Goal: Transaction & Acquisition: Purchase product/service

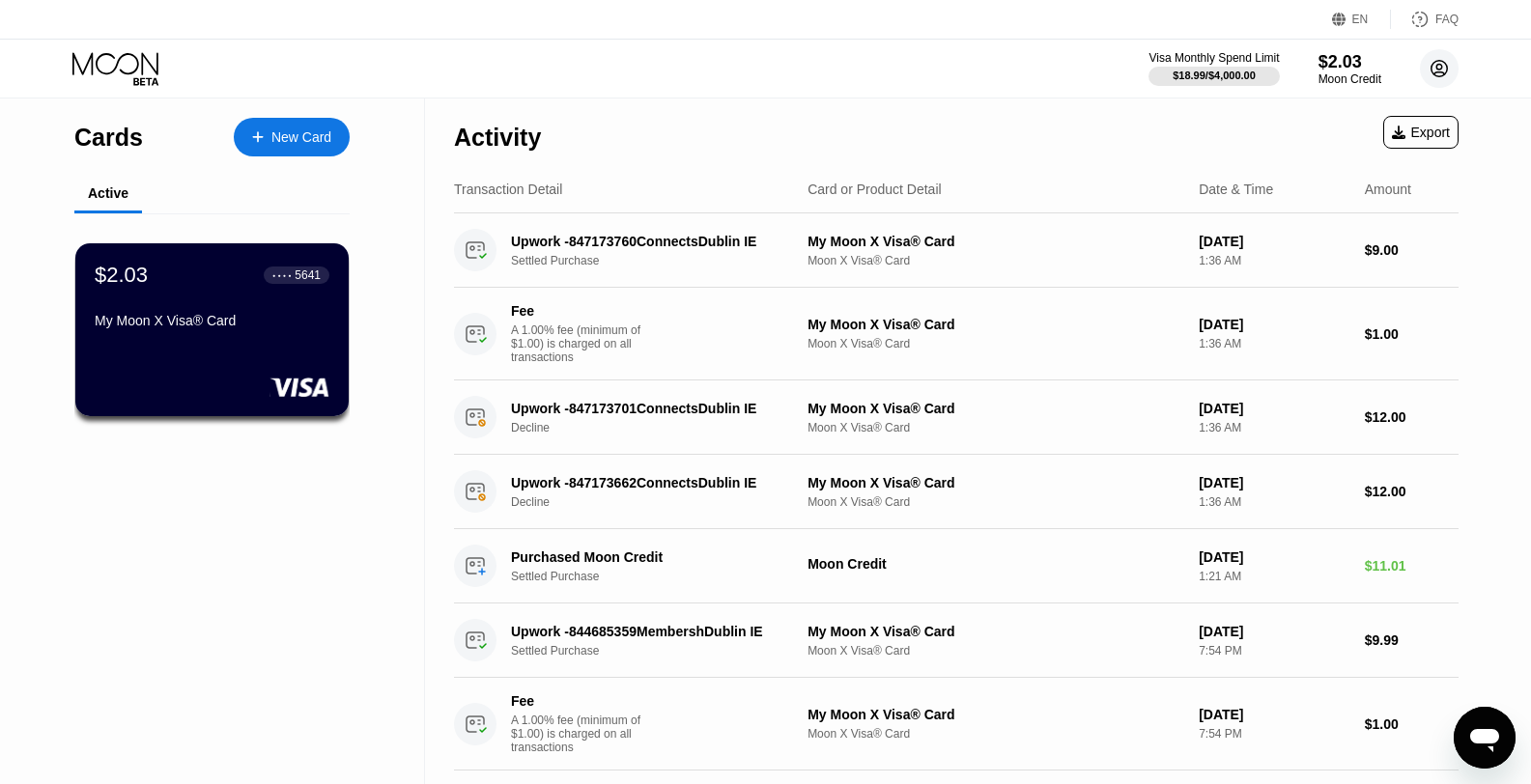
click at [1435, 68] on circle at bounding box center [1439, 68] width 39 height 39
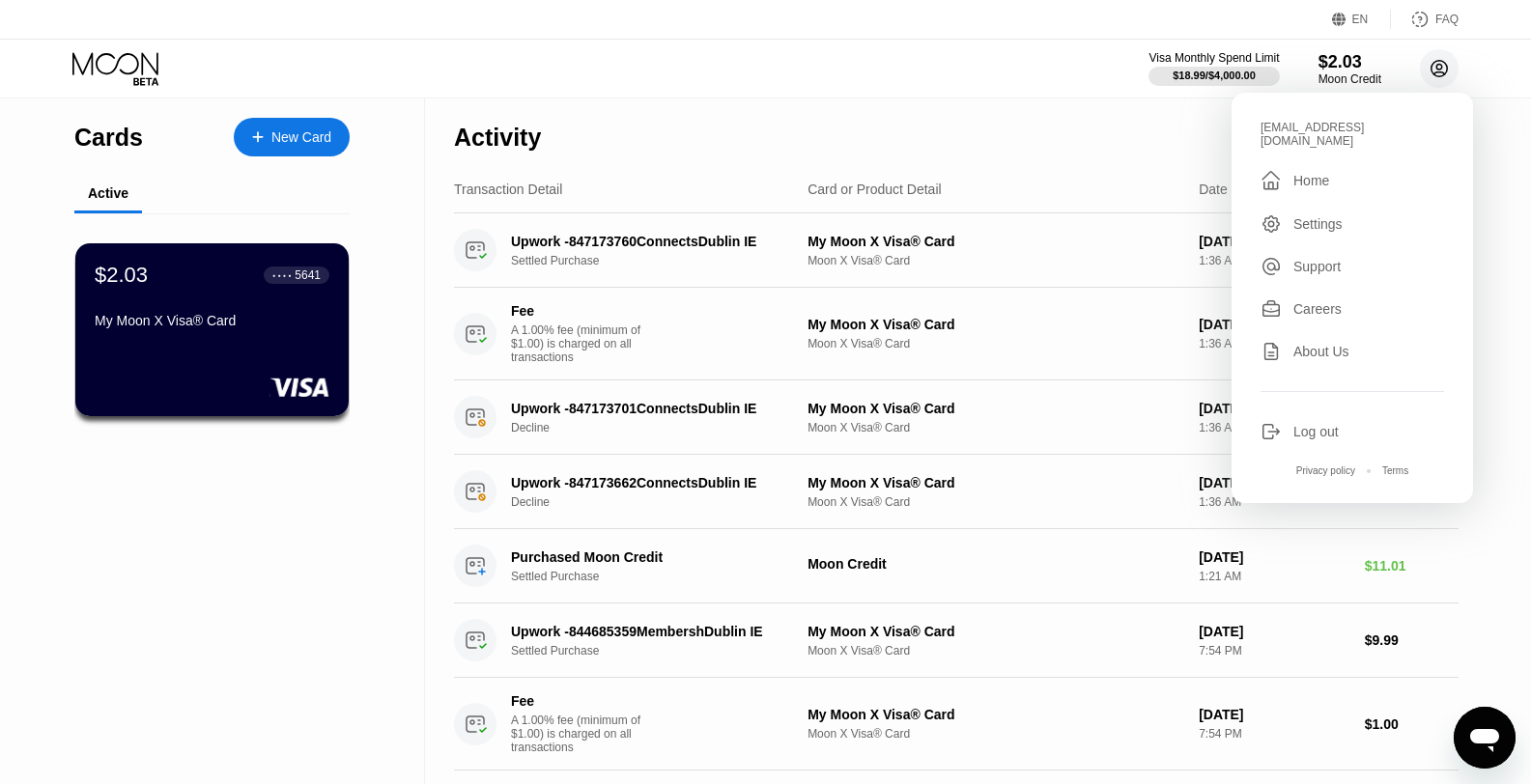
click at [1434, 69] on circle at bounding box center [1439, 68] width 39 height 39
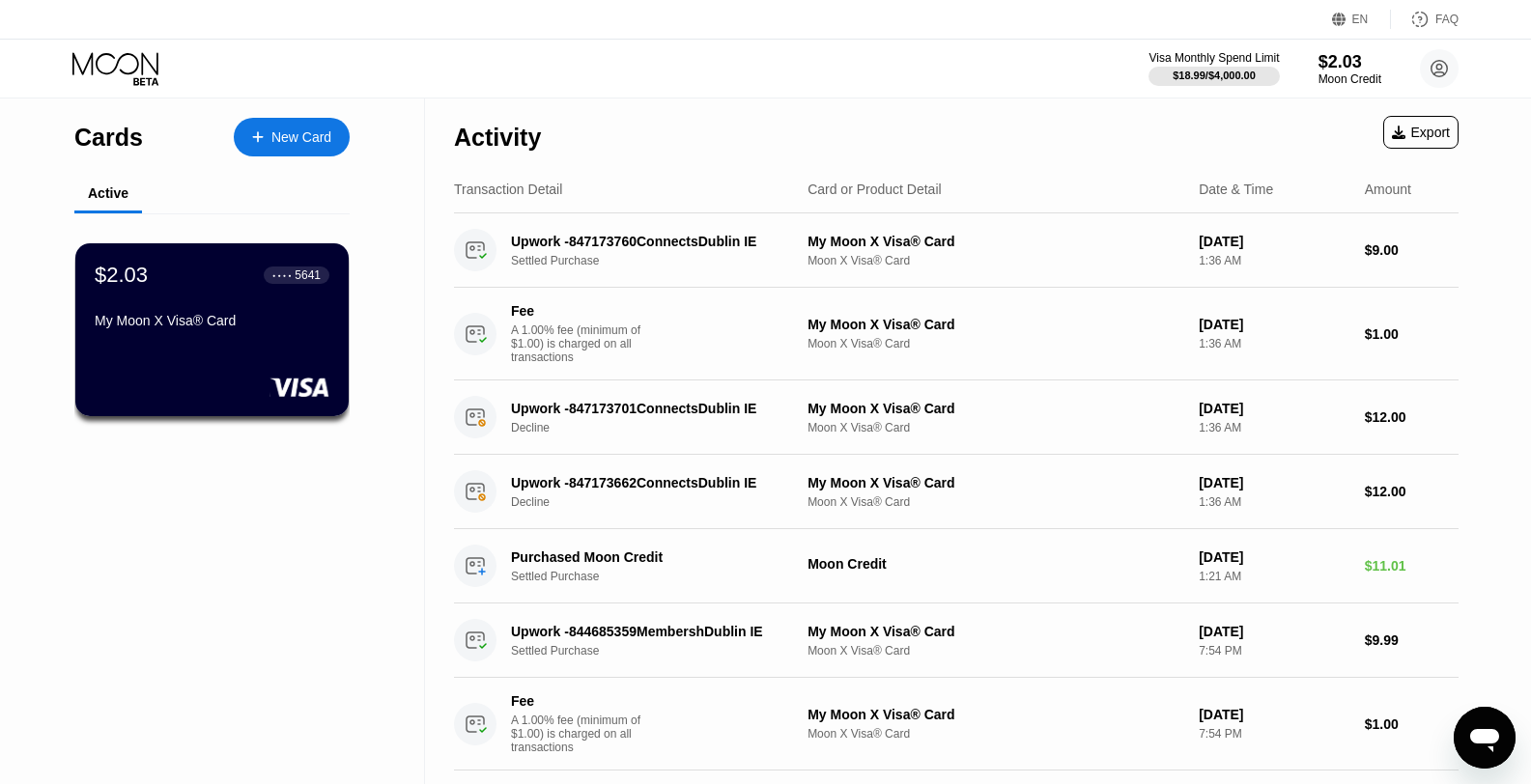
click at [1010, 77] on div "Visa Monthly Spend Limit $18.99 / $4,000.00 $2.03 Moon Credit [EMAIL_ADDRESS][D…" at bounding box center [765, 69] width 1531 height 58
click at [230, 361] on div "$2.03 ● ● ● ● 5641 My Moon X Visa® Card" at bounding box center [212, 329] width 276 height 175
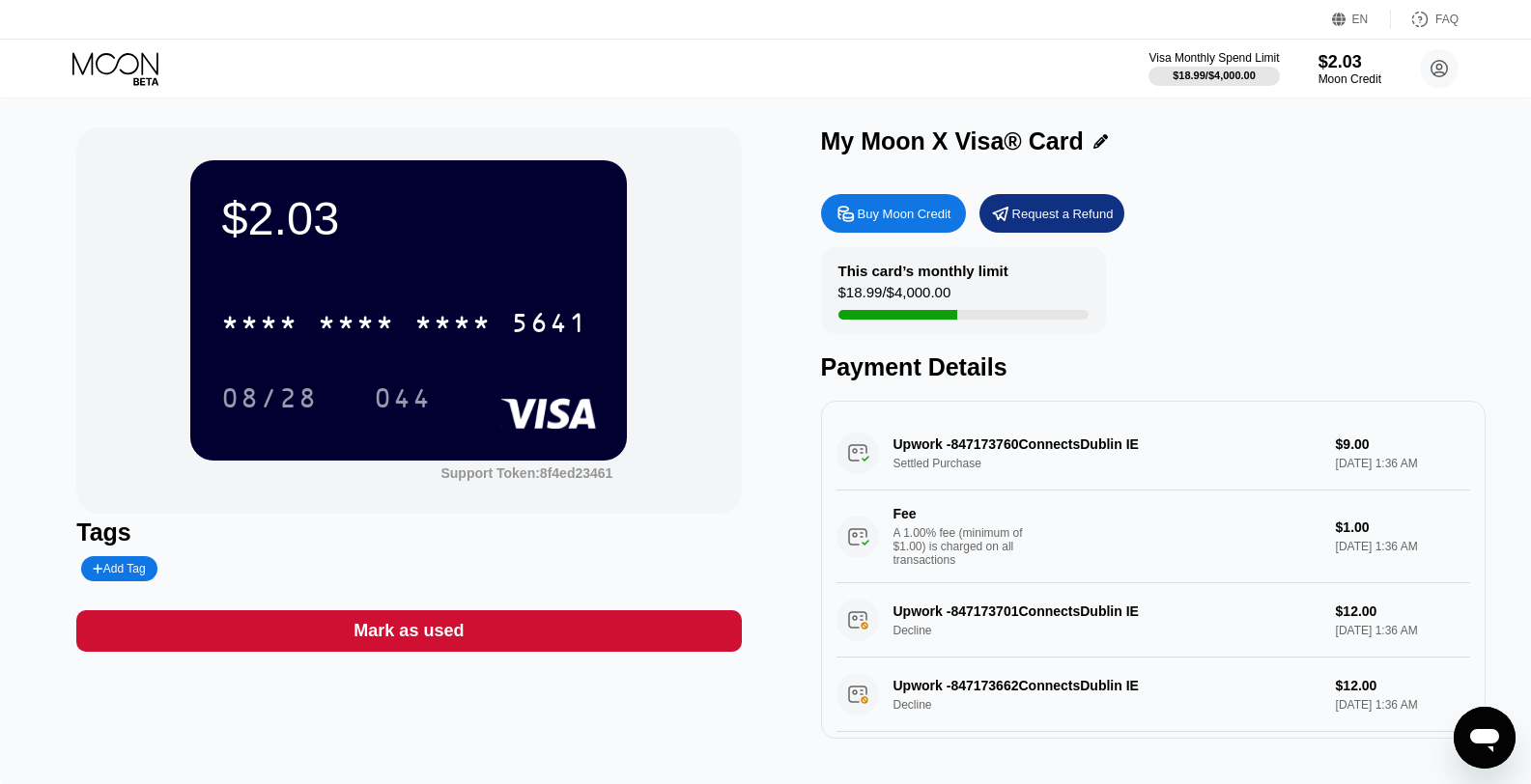
click at [926, 238] on div "Buy Moon Credit Request a Refund This card’s monthly limit $18.99 / $4,000.00 P…" at bounding box center [1153, 461] width 664 height 554
click at [926, 224] on div "Buy Moon Credit" at bounding box center [893, 213] width 145 height 39
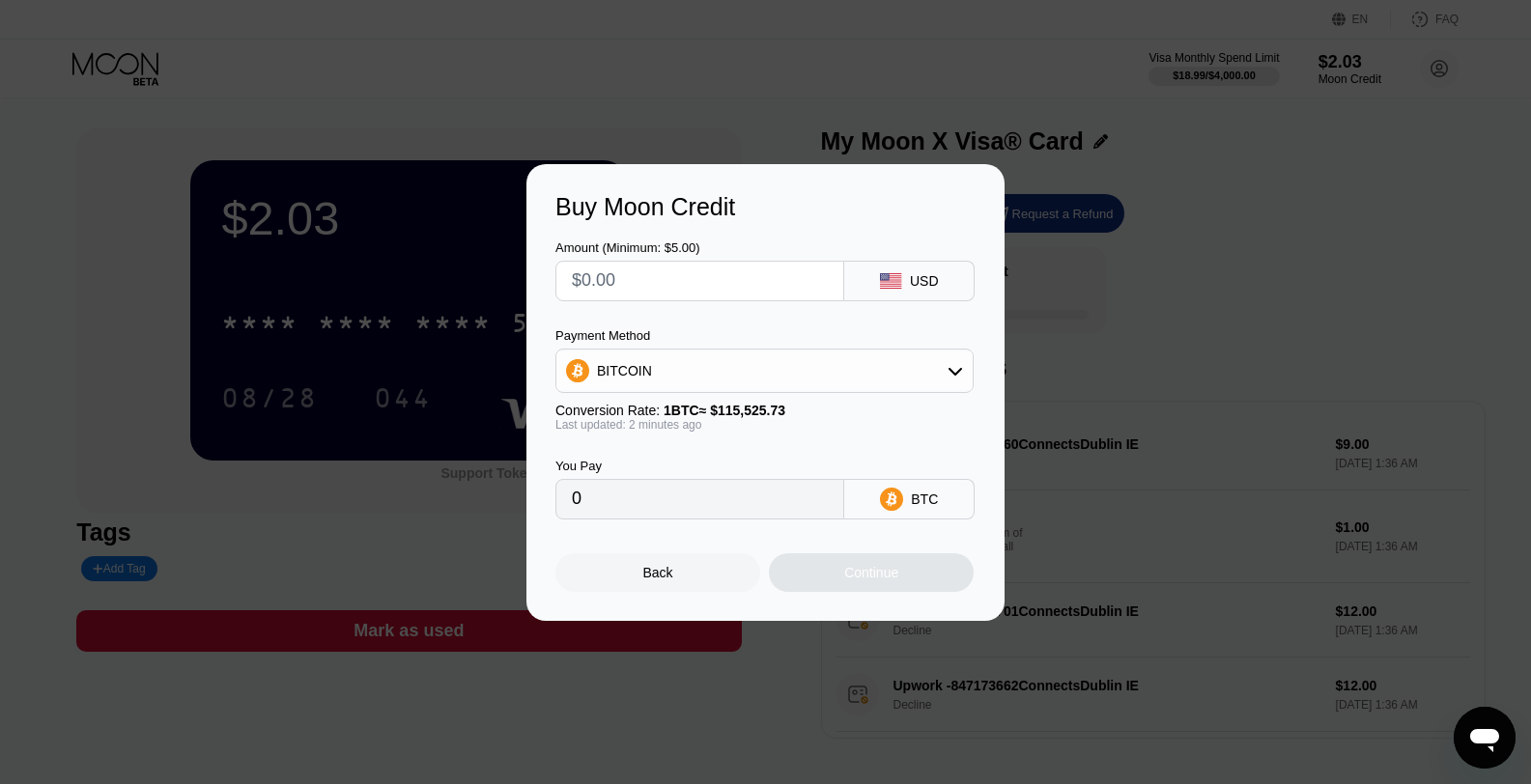
click at [739, 283] on input "text" at bounding box center [700, 281] width 256 height 39
type input "$10"
type input "0.00008657"
type input "$1"
type input "0.00000866"
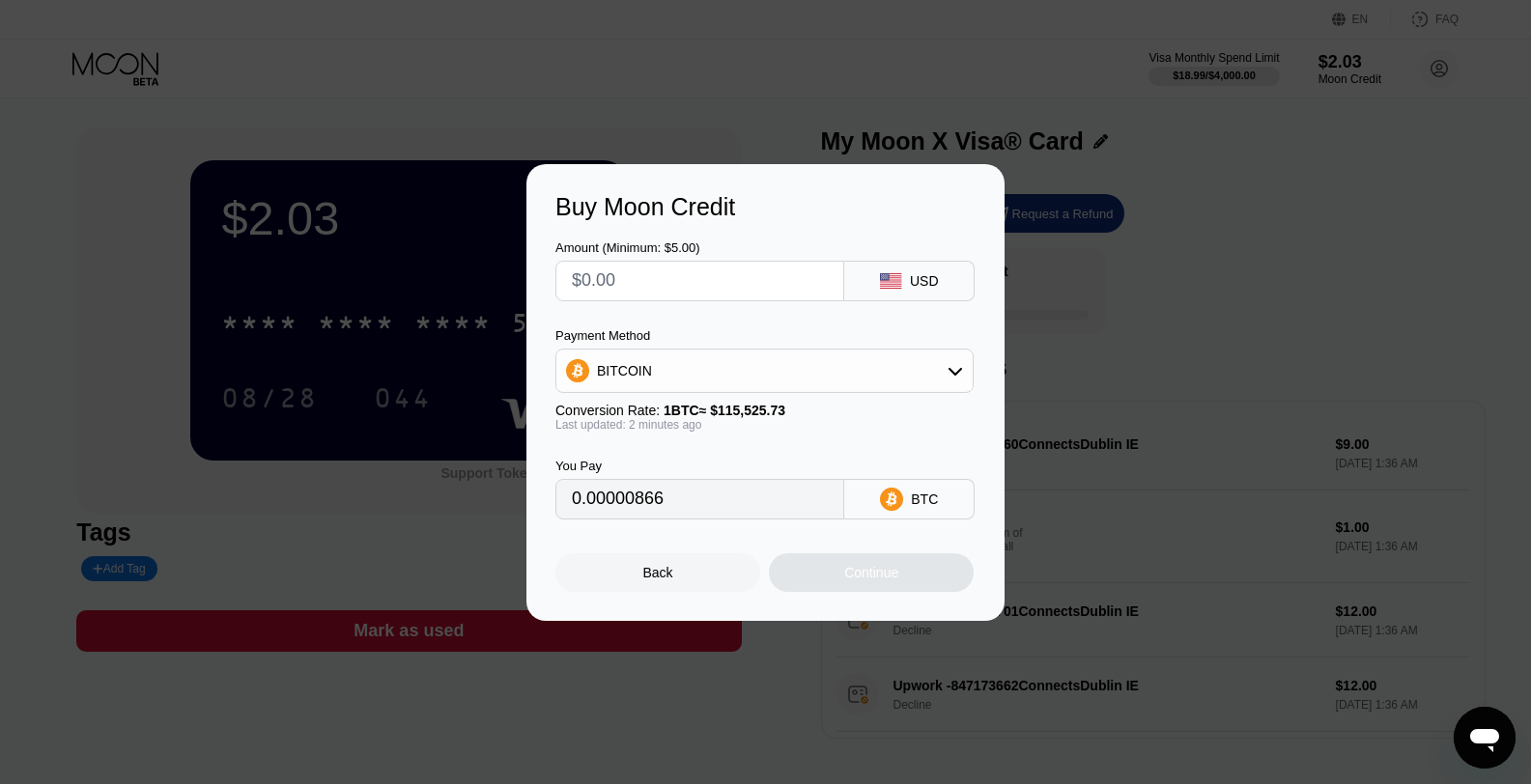
type input "0"
type input "$9"
type input "0.00007791"
type input "0"
type input "$1"
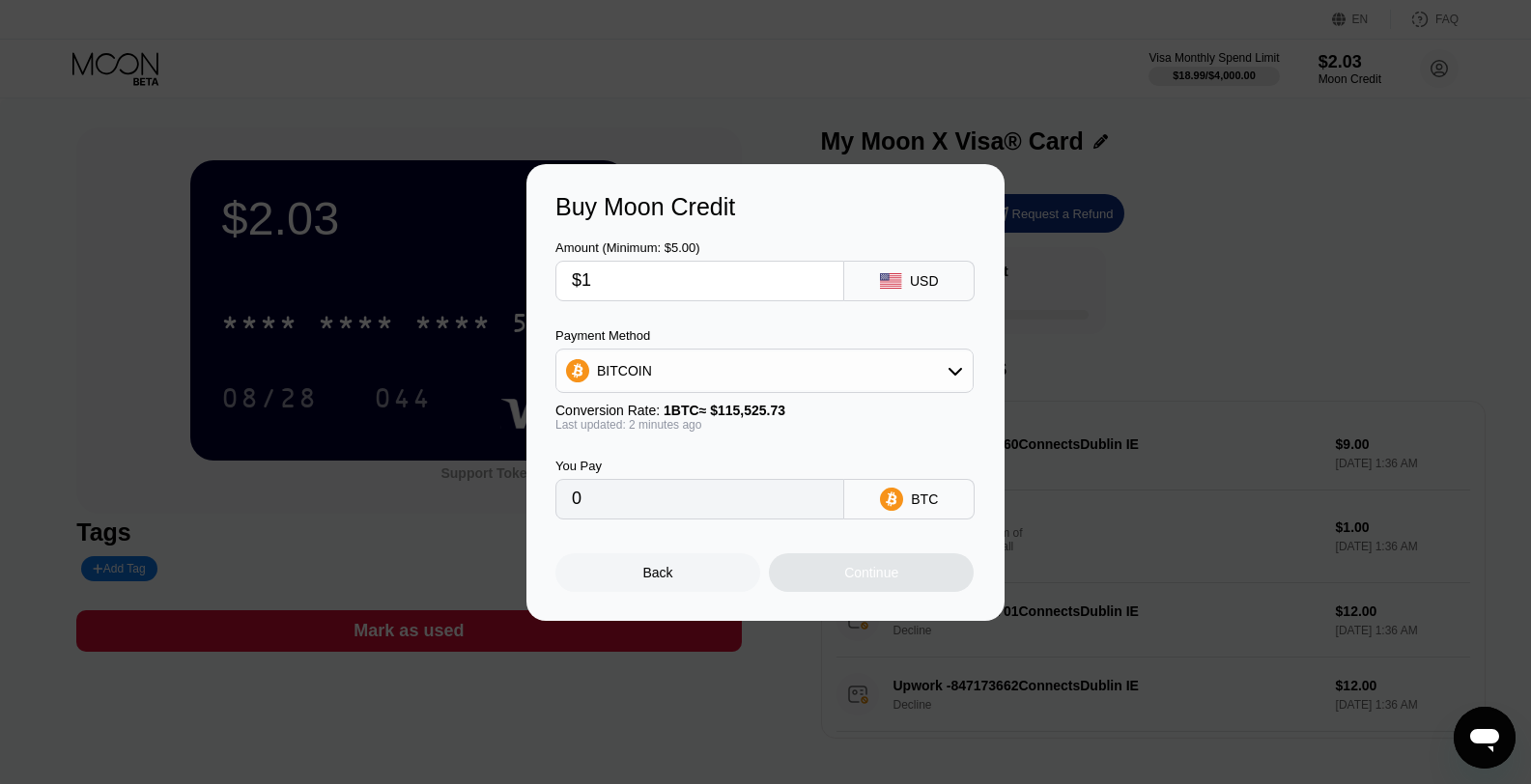
type input "0.00000866"
type input "$10"
type input "0.00008657"
type input "$10"
click at [915, 373] on div "BITCOIN" at bounding box center [764, 371] width 416 height 39
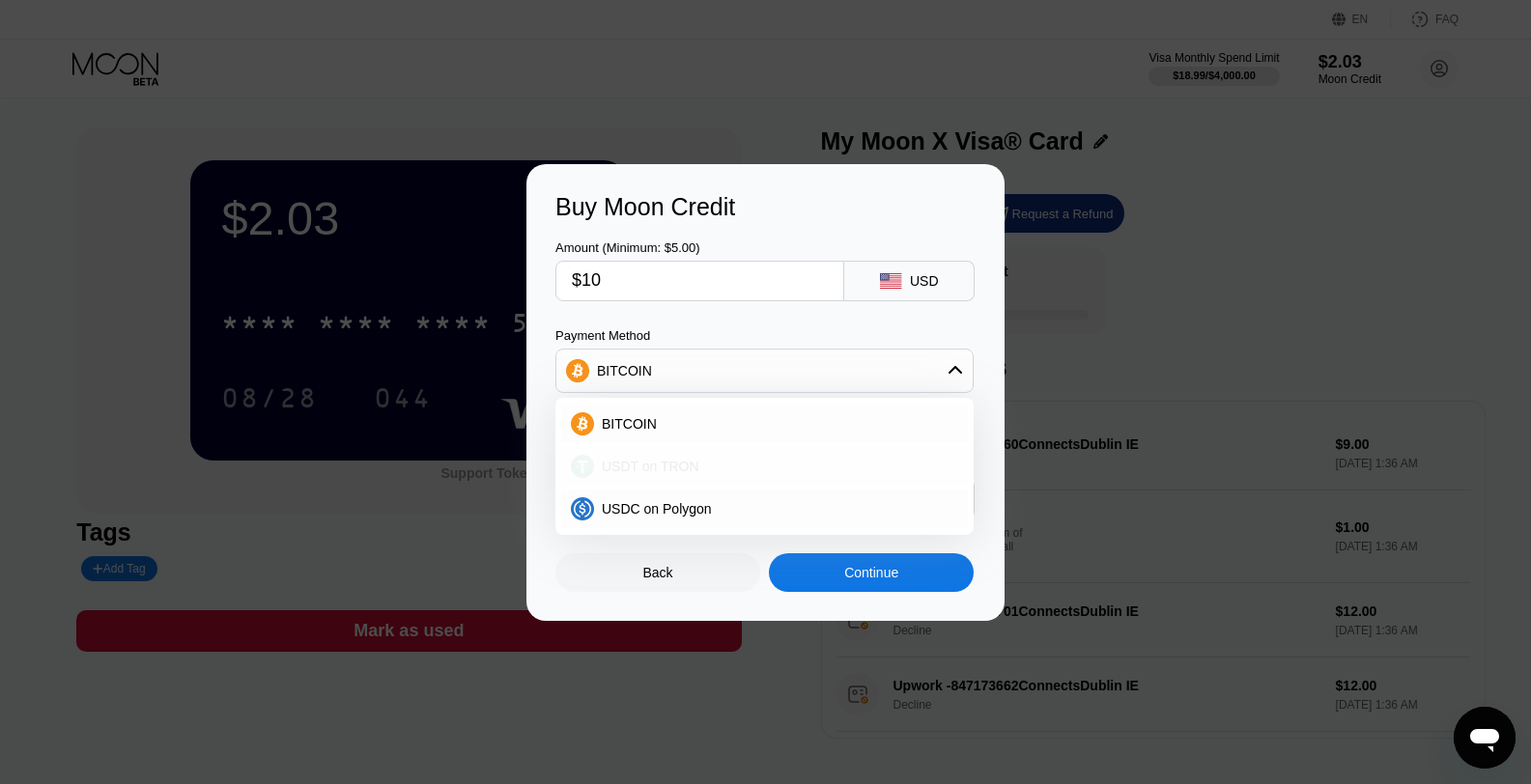
click at [722, 469] on div "USDT on TRON" at bounding box center [776, 466] width 364 height 15
type input "10.10"
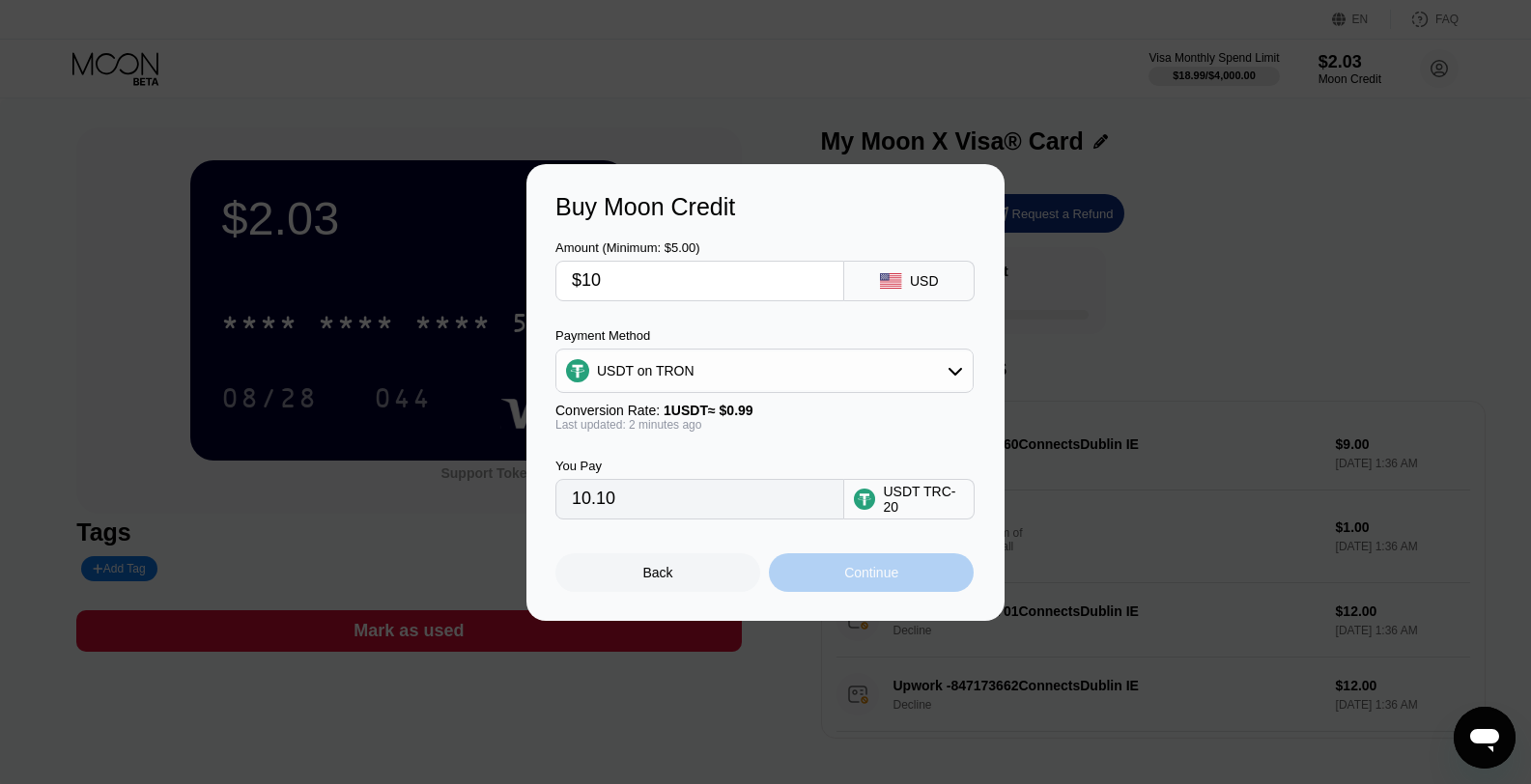
click at [859, 573] on div "Continue" at bounding box center [871, 572] width 54 height 15
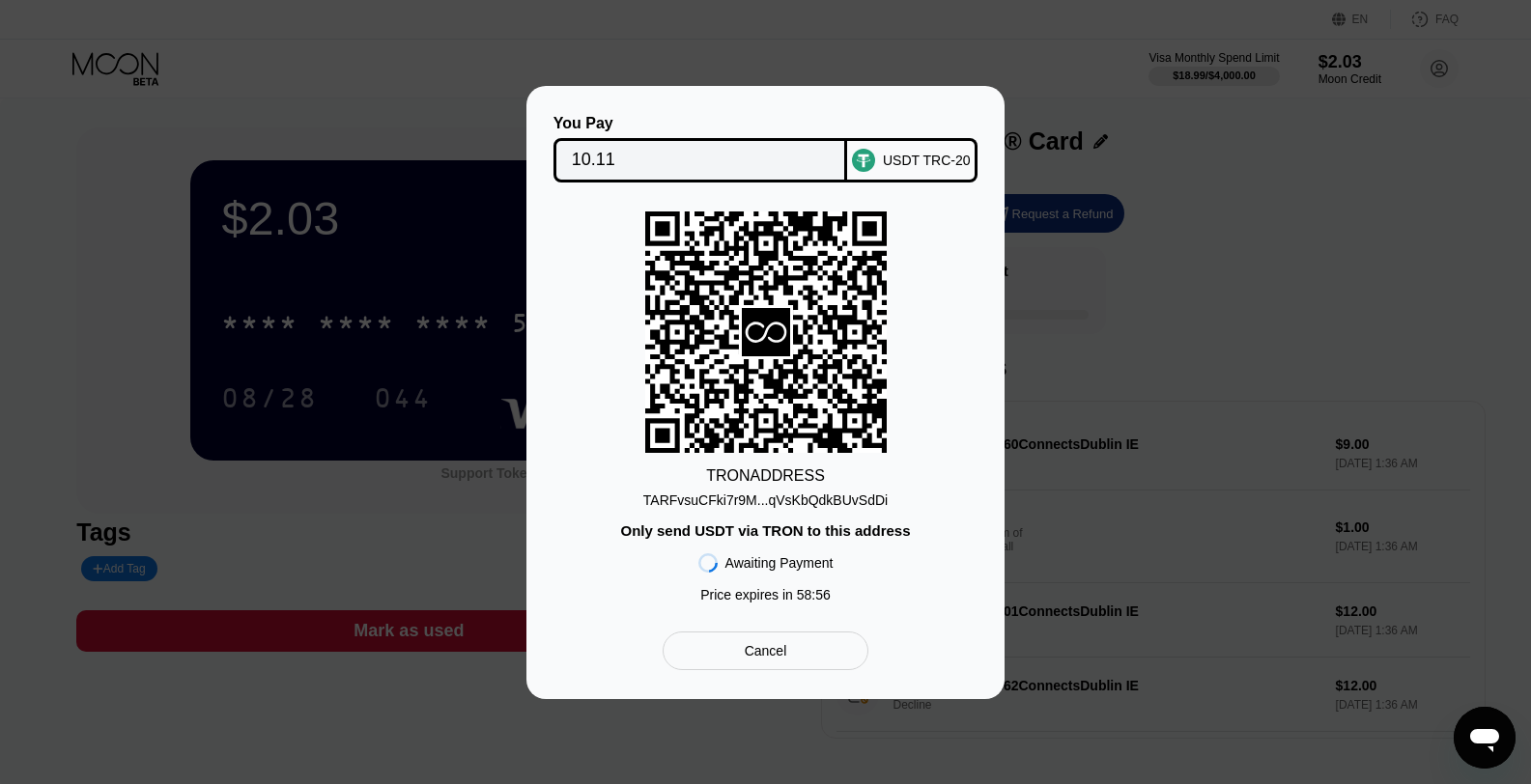
click at [863, 498] on div "TARFvsuCFki7r9M...qVsKbQdkBUvSdDi" at bounding box center [765, 500] width 244 height 15
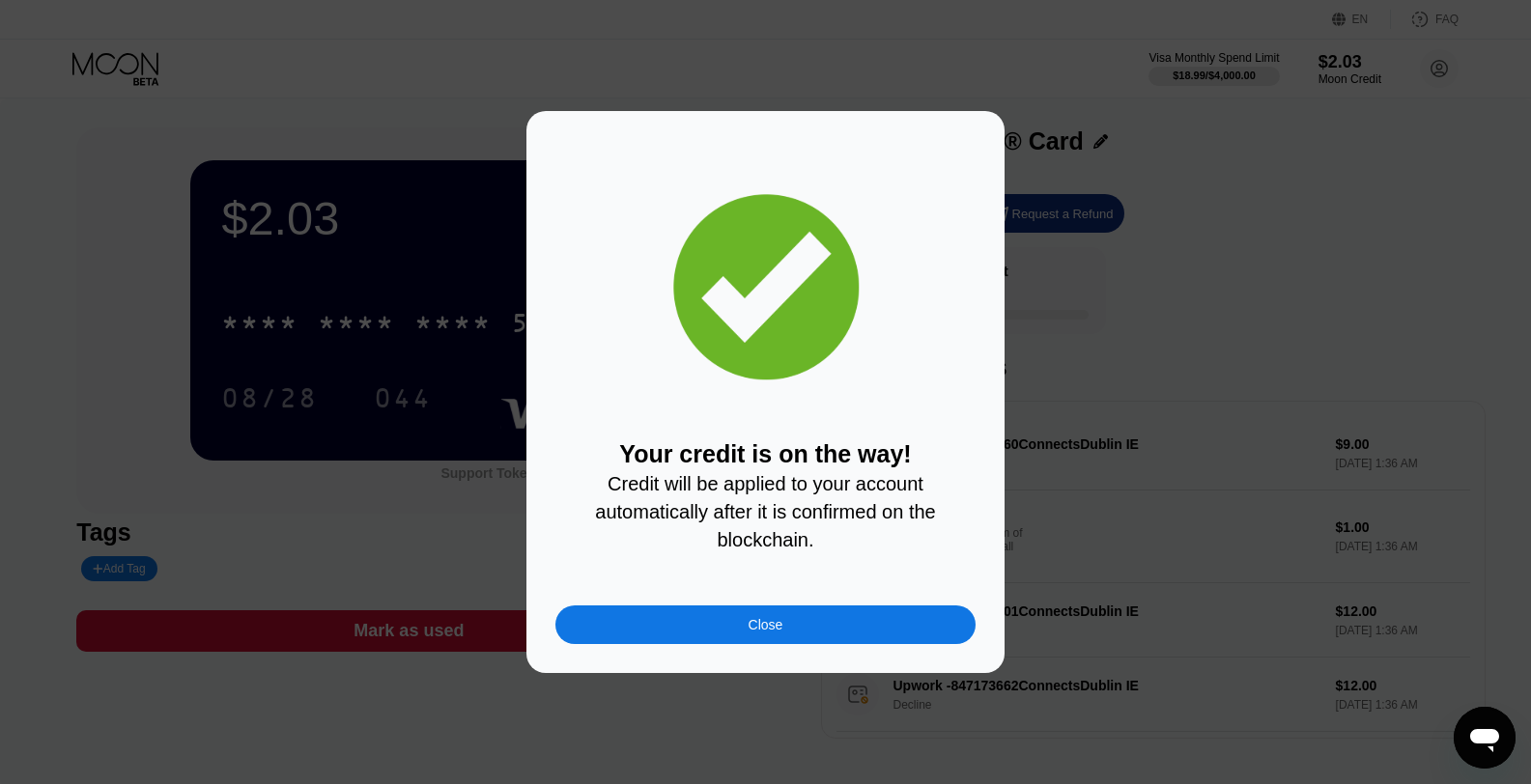
click at [758, 621] on div "Close" at bounding box center [765, 624] width 35 height 15
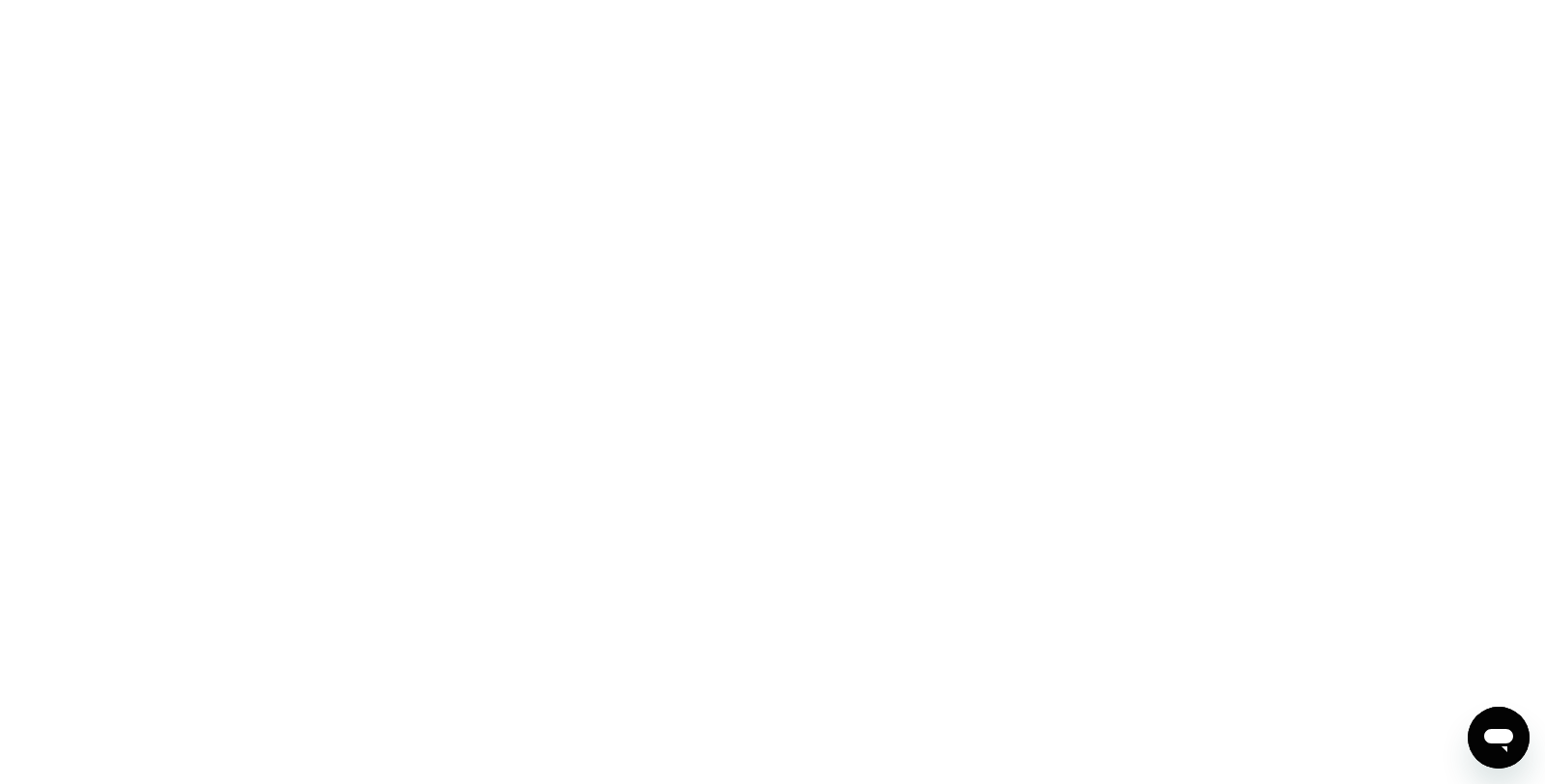
click at [1300, 277] on div at bounding box center [772, 392] width 1545 height 784
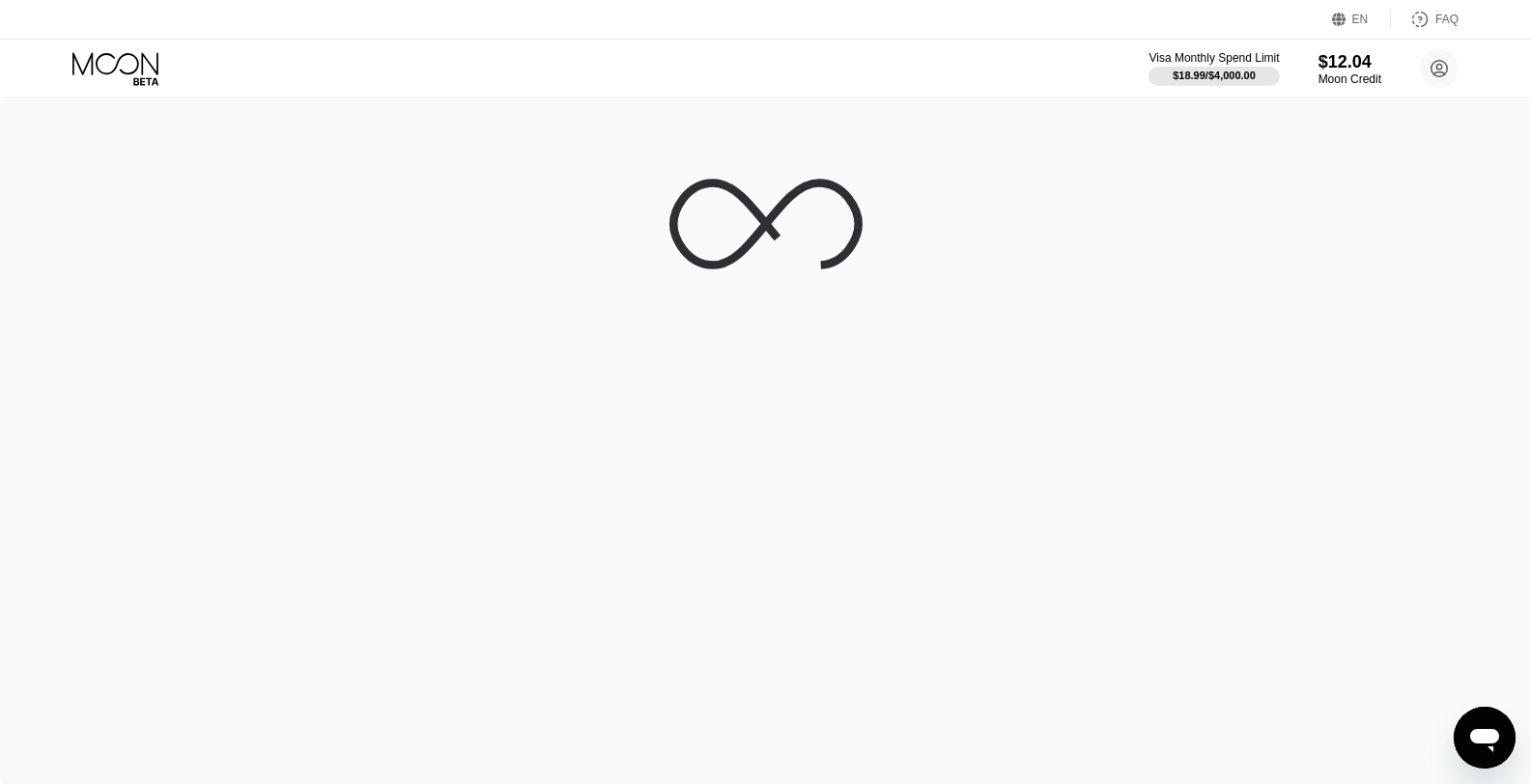
click at [1316, 267] on div at bounding box center [765, 442] width 1531 height 686
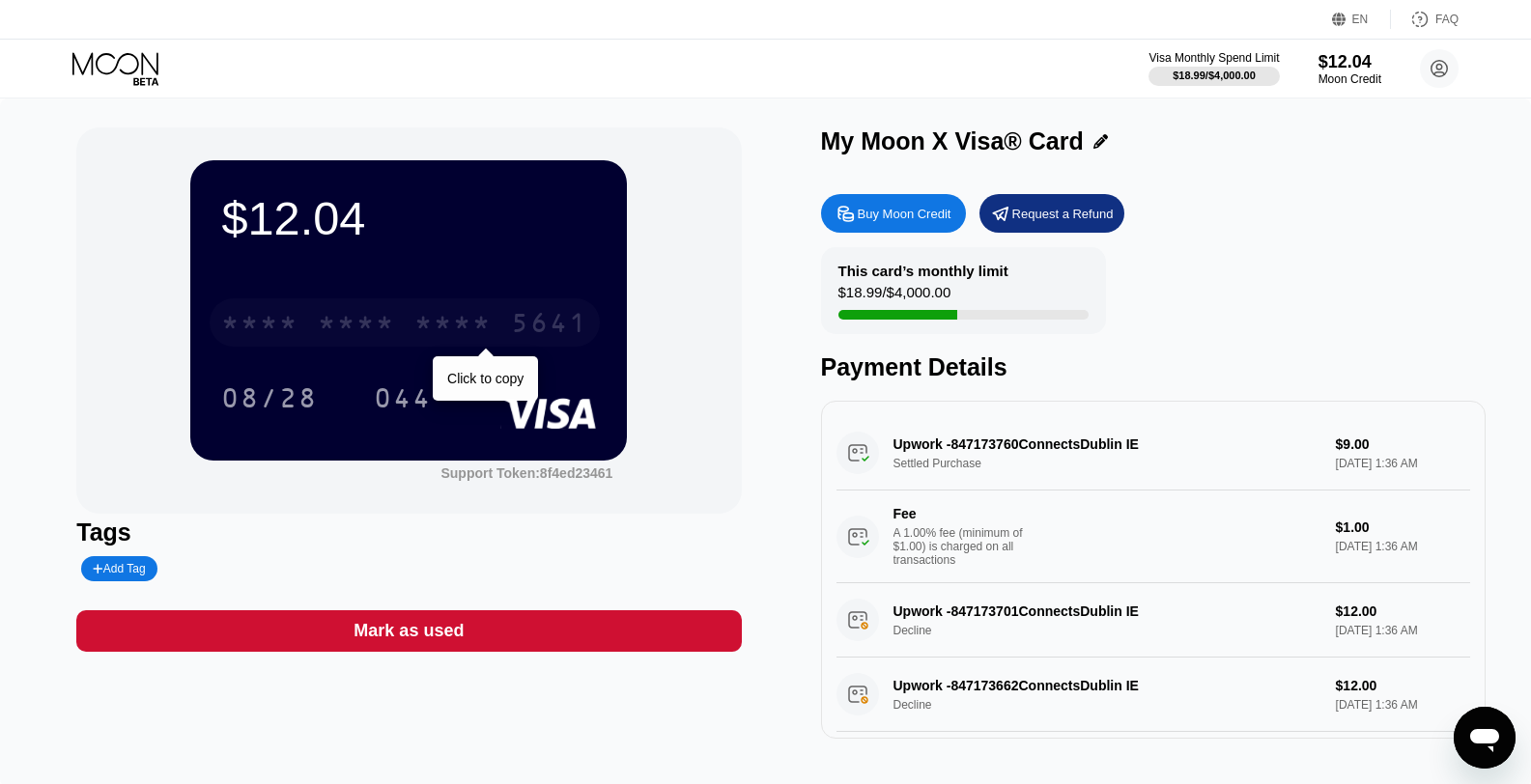
click at [437, 317] on div "* * * *" at bounding box center [452, 325] width 77 height 31
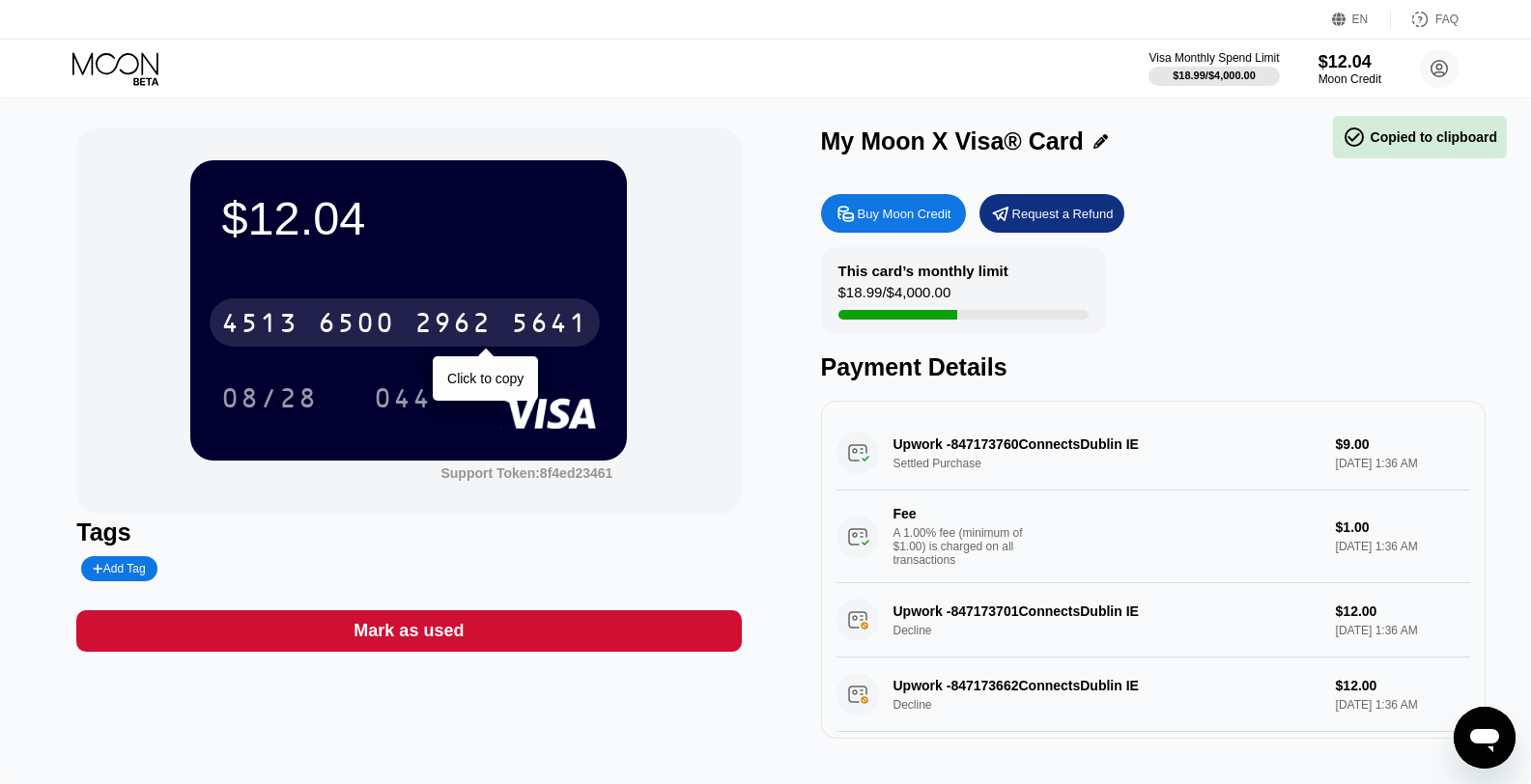
click at [437, 317] on div "2962" at bounding box center [452, 325] width 77 height 31
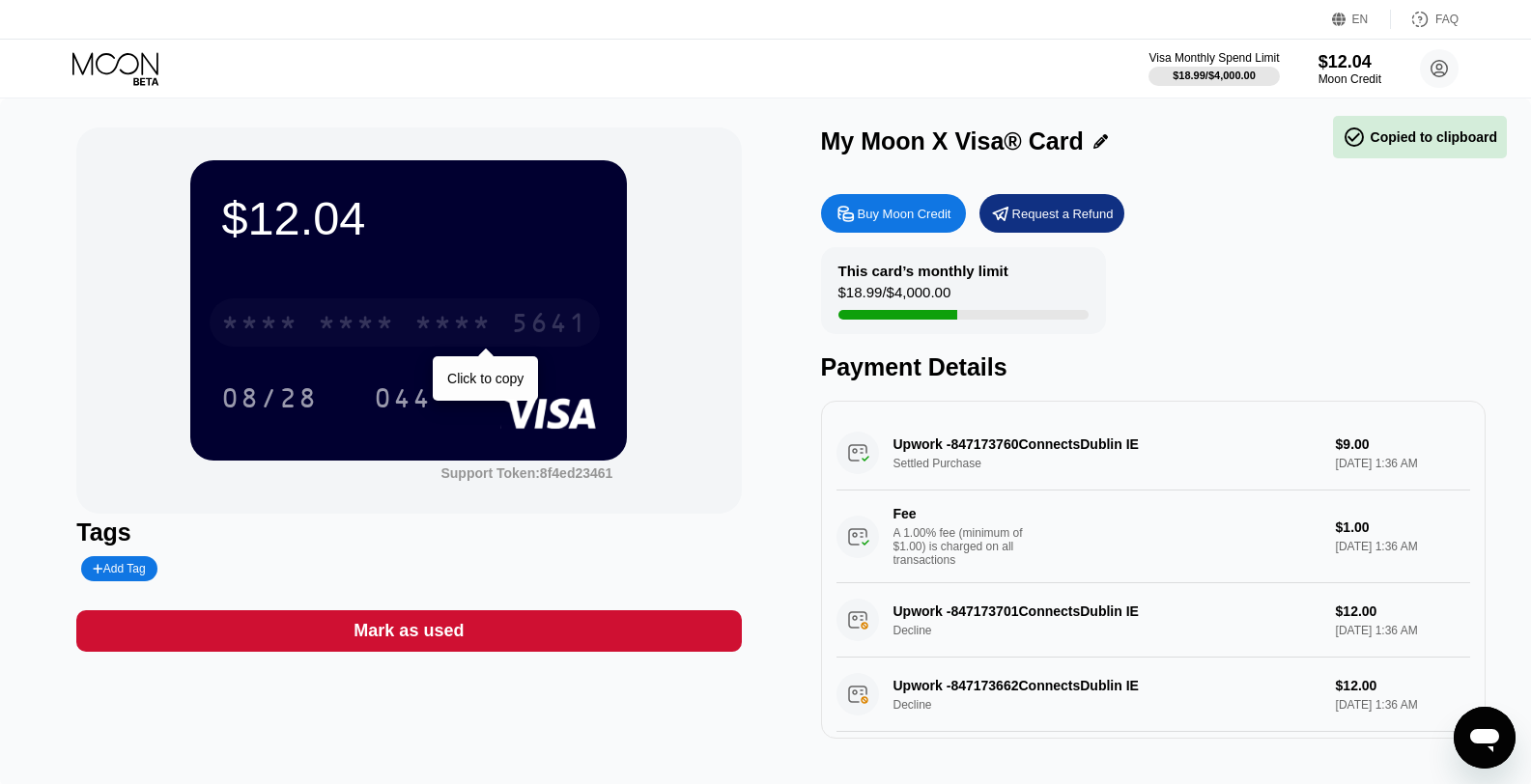
click at [437, 317] on div "* * * *" at bounding box center [452, 325] width 77 height 31
